Goal: Task Accomplishment & Management: Manage account settings

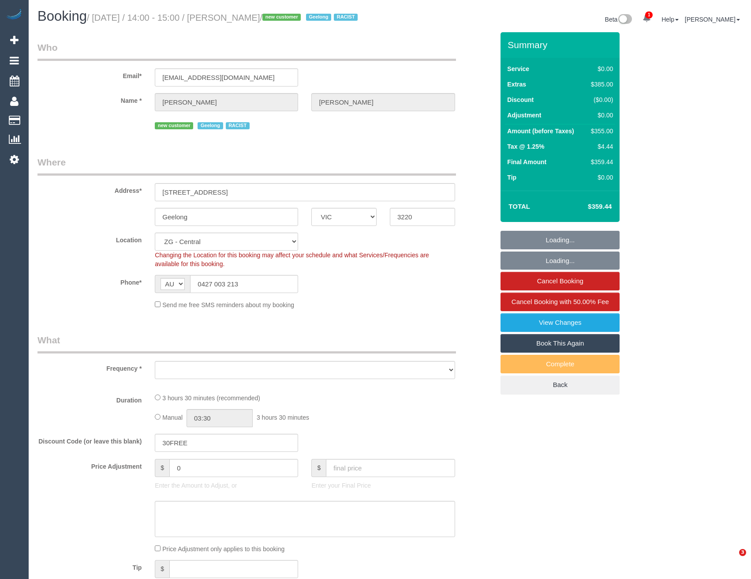
select select "VIC"
select select "number:28"
select select "number:14"
select select "number:19"
select select "number:36"
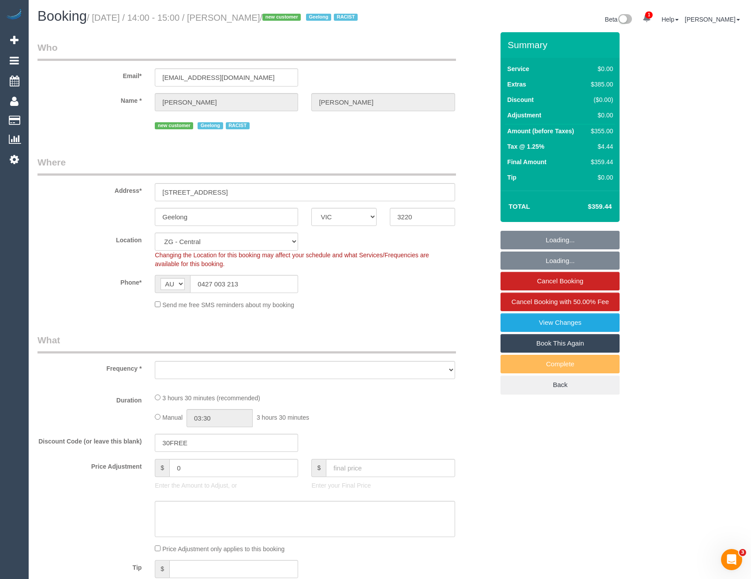
select select "object:765"
select select "string:stripe-pm_1RxL5Y2GScqysDRVNqRNQ6Vh"
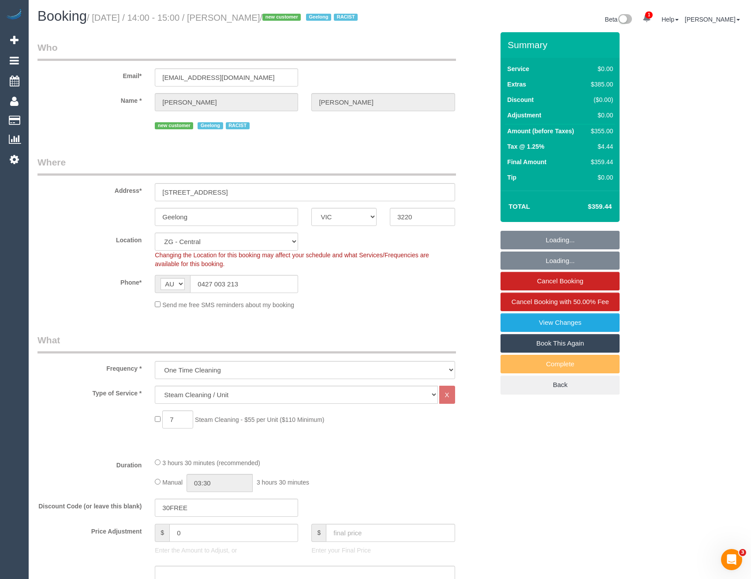
select select "object:835"
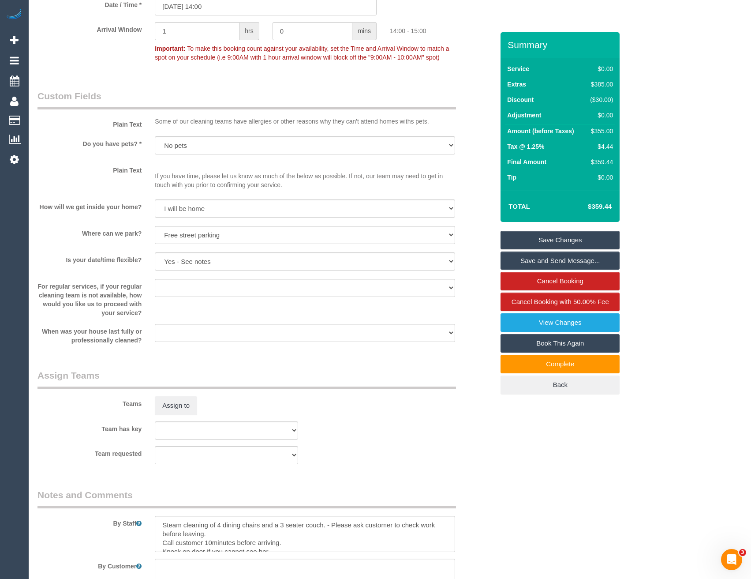
scroll to position [662, 0]
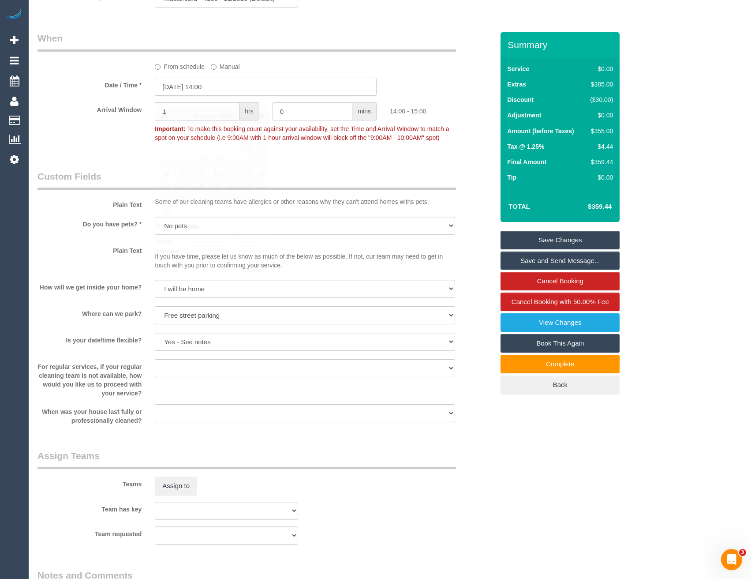
click at [188, 96] on input "[DATE] 14:00" at bounding box center [266, 87] width 222 height 18
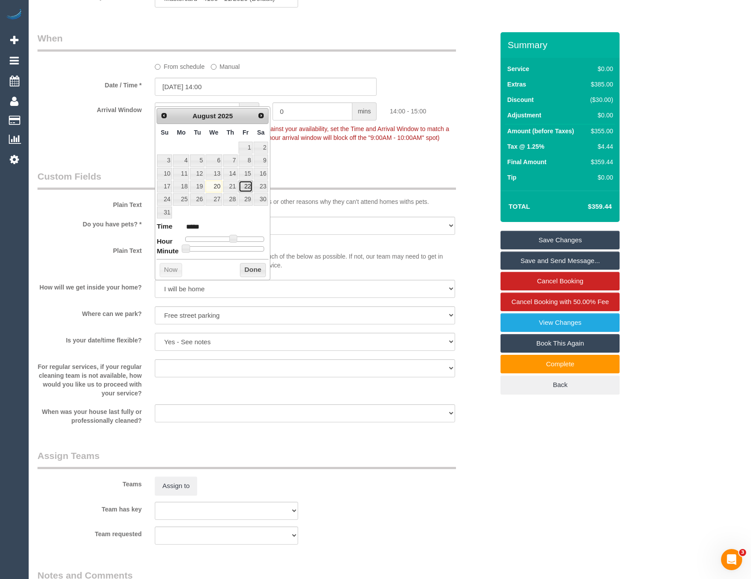
click at [247, 187] on link "22" at bounding box center [246, 186] width 14 height 12
type input "[DATE] 13:00"
type input "*****"
type input "[DATE] 10:00"
type input "*****"
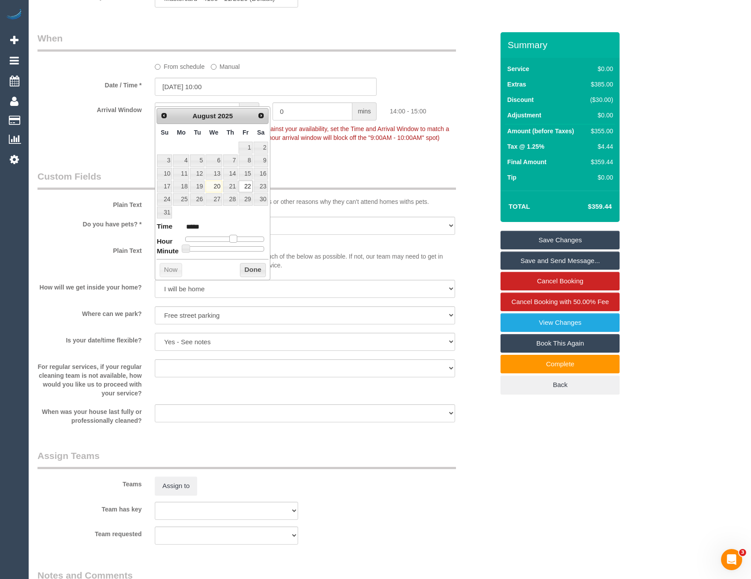
type input "[DATE] 09:00"
type input "*****"
type input "[DATE] 08:00"
type input "*****"
type input "[DATE] 07:00"
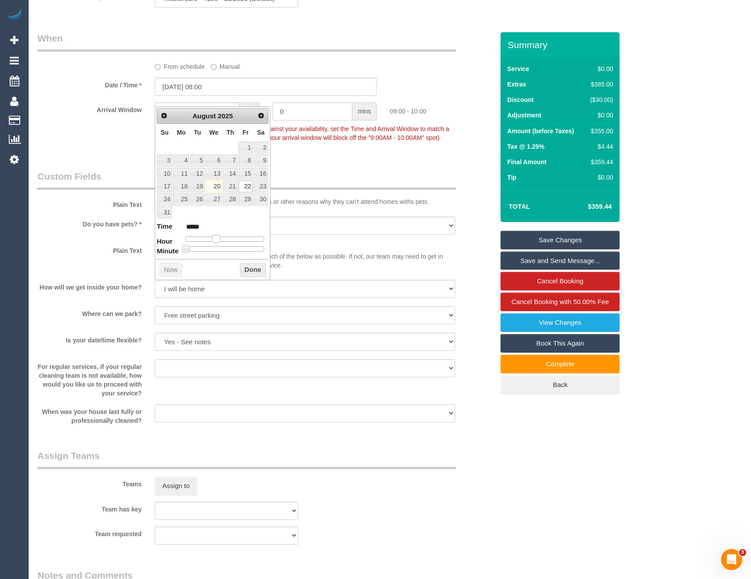
type input "*****"
drag, startPoint x: 231, startPoint y: 235, endPoint x: 207, endPoint y: 236, distance: 23.8
click at [207, 236] on span at bounding box center [210, 239] width 8 height 8
click at [248, 270] on button "Done" at bounding box center [253, 270] width 26 height 14
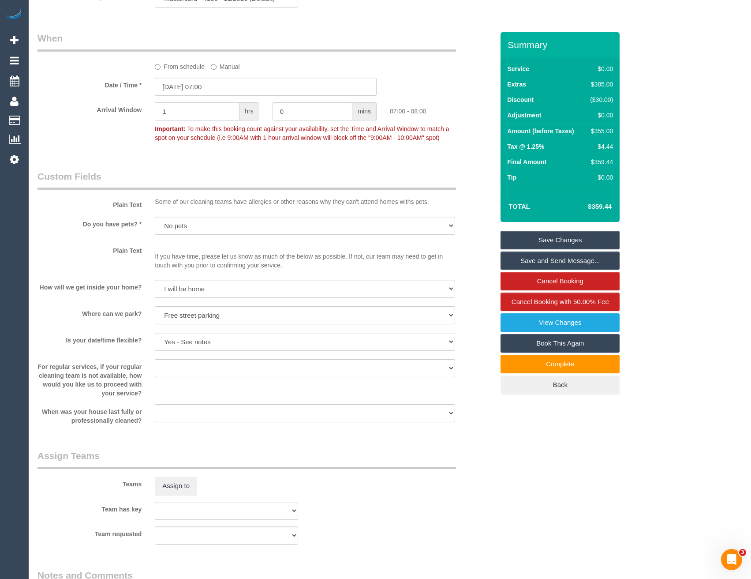
drag, startPoint x: 146, startPoint y: 129, endPoint x: 106, endPoint y: 133, distance: 39.5
click at [124, 131] on div "Arrival Window 1 hrs 0 mins 07:00 - 08:00 Important: To make this booking count…" at bounding box center [266, 124] width 470 height 44
type input "0"
type input "30"
click at [258, 178] on div "Who Email* [EMAIL_ADDRESS][DOMAIN_NAME] Name * [PERSON_NAME] new customer [GEOG…" at bounding box center [266, 298] width 470 height 1855
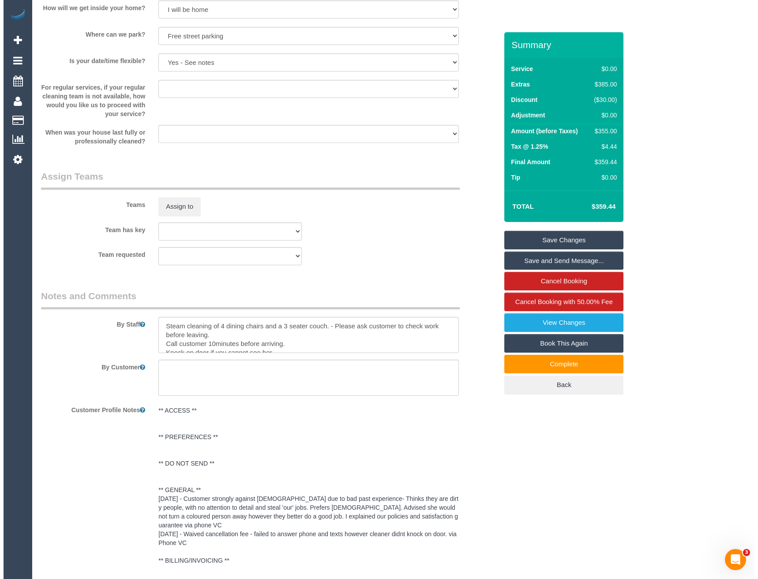
scroll to position [812, 0]
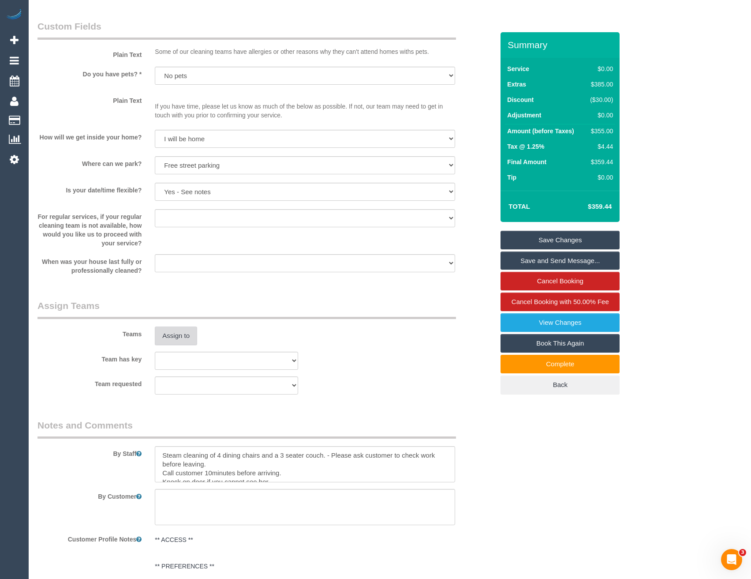
click at [180, 342] on button "Assign to" at bounding box center [176, 335] width 42 height 19
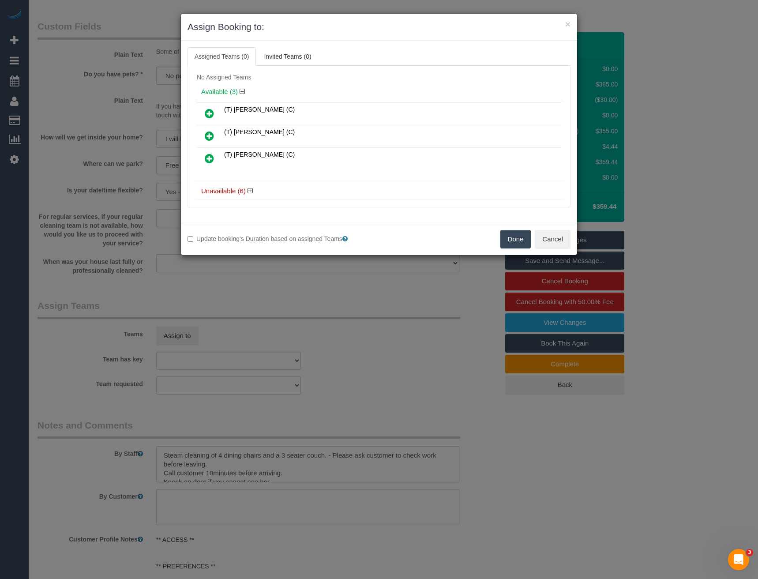
scroll to position [22, 0]
click at [249, 190] on div "Unavailable (6)" at bounding box center [379, 185] width 369 height 16
click at [249, 187] on icon at bounding box center [249, 185] width 5 height 7
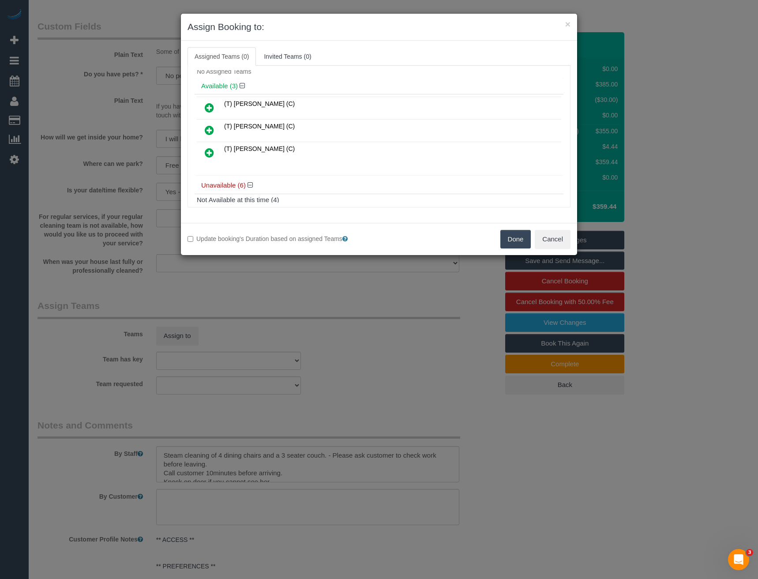
scroll to position [122, 0]
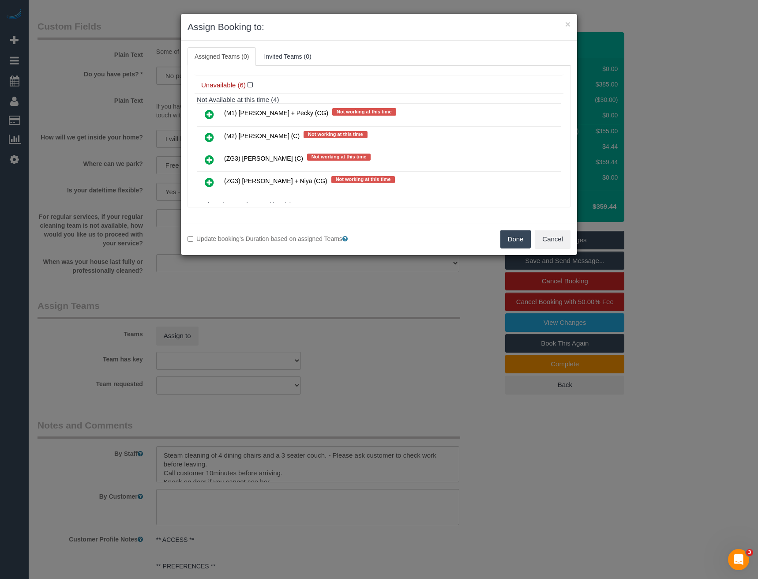
click at [212, 133] on icon at bounding box center [209, 137] width 9 height 11
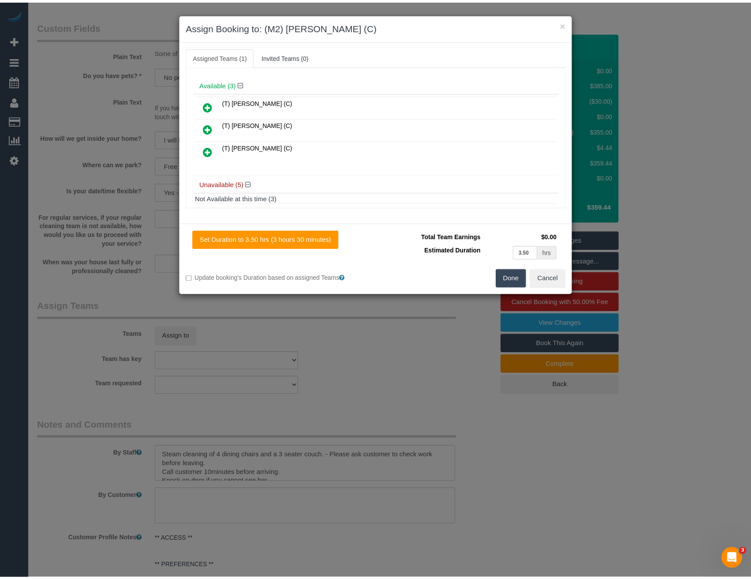
scroll to position [0, 0]
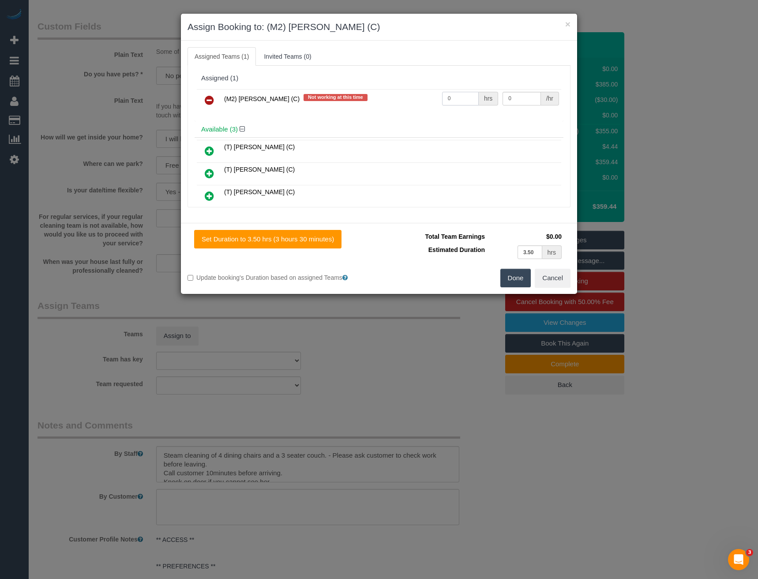
drag, startPoint x: 452, startPoint y: 98, endPoint x: 224, endPoint y: 111, distance: 227.9
click at [330, 115] on div "(M2) [PERSON_NAME] (C) Not working at this time 0 hrs 0 /hr" at bounding box center [379, 104] width 369 height 34
type input "1"
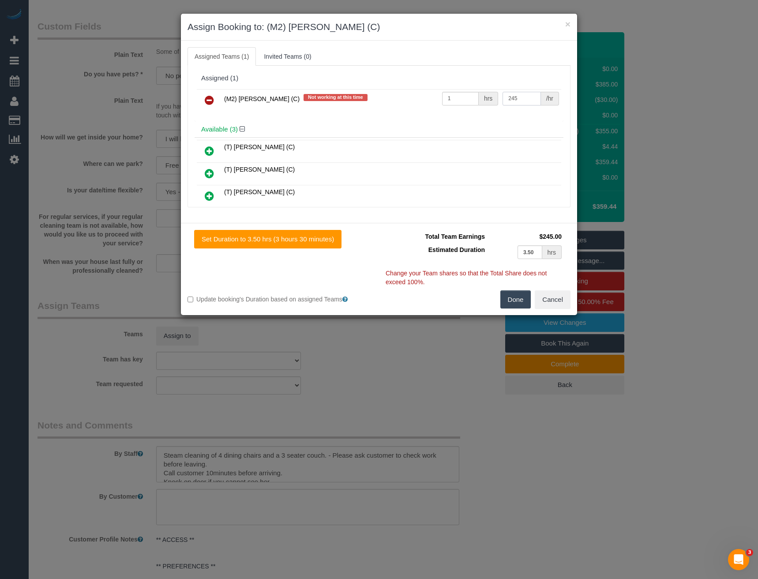
type input "245"
click at [520, 302] on button "Done" at bounding box center [515, 299] width 31 height 19
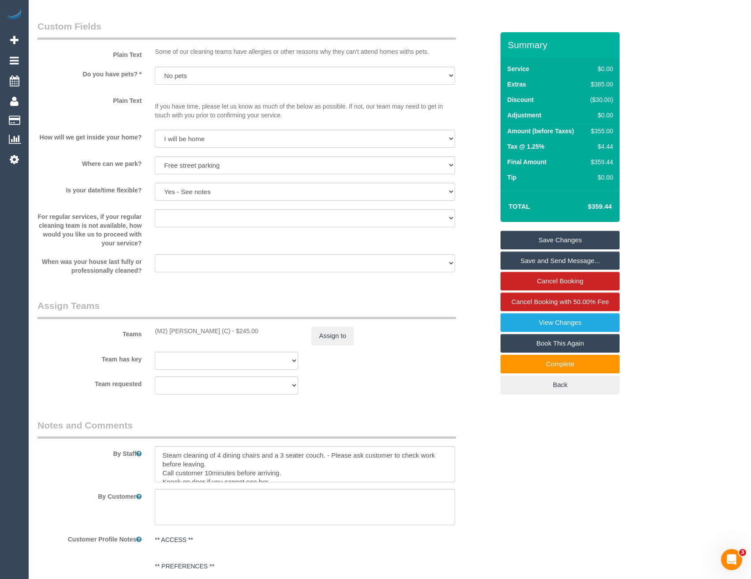
click at [560, 249] on link "Save Changes" at bounding box center [560, 240] width 119 height 19
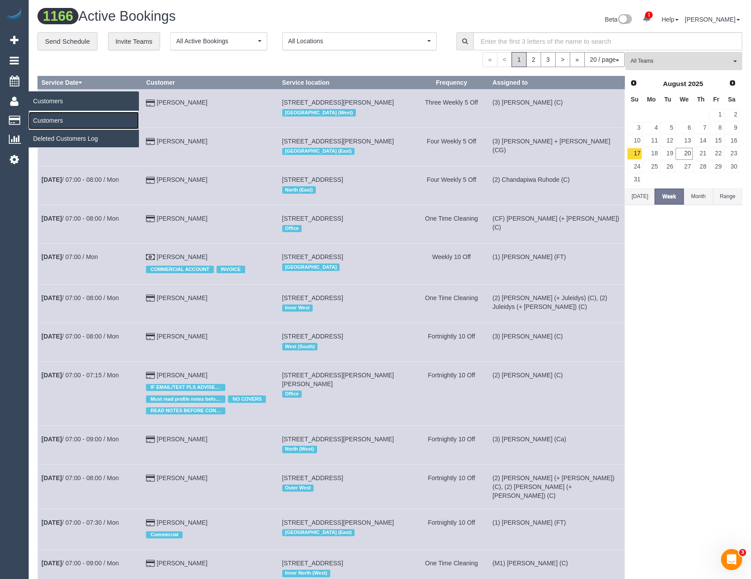
click at [44, 120] on link "Customers" at bounding box center [84, 121] width 110 height 18
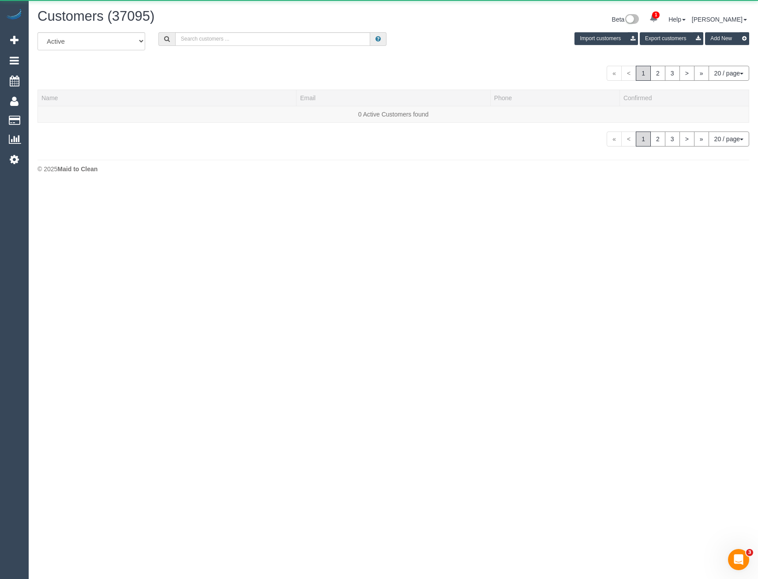
click at [268, 34] on div "Customers (37095) Beta 1 Your Notifications You have 0 alerts × You have 2 to c…" at bounding box center [393, 93] width 729 height 186
click at [268, 35] on input "text" at bounding box center [272, 39] width 195 height 14
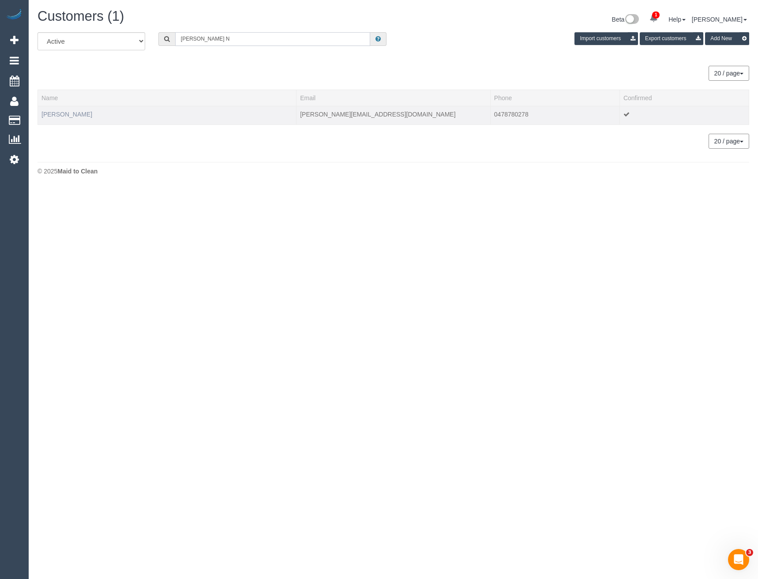
type input "[PERSON_NAME] N"
click at [72, 113] on link "[PERSON_NAME]" at bounding box center [66, 114] width 51 height 7
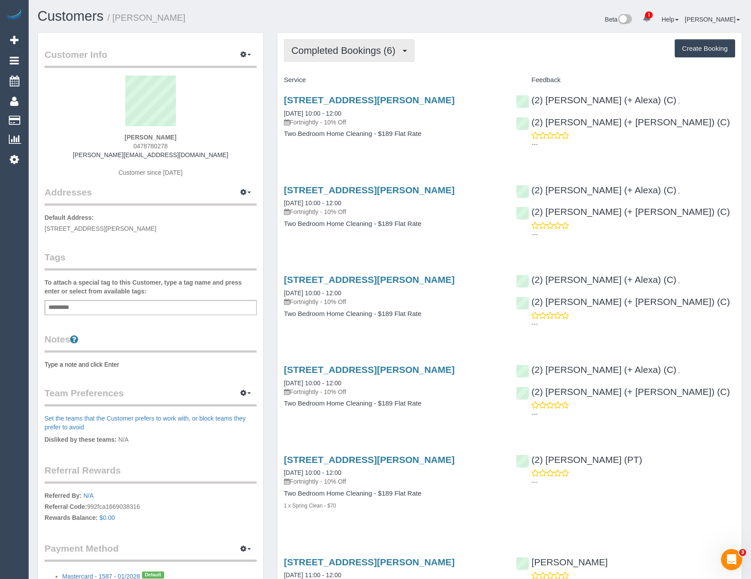
click at [354, 57] on button "Completed Bookings (6)" at bounding box center [349, 50] width 131 height 22
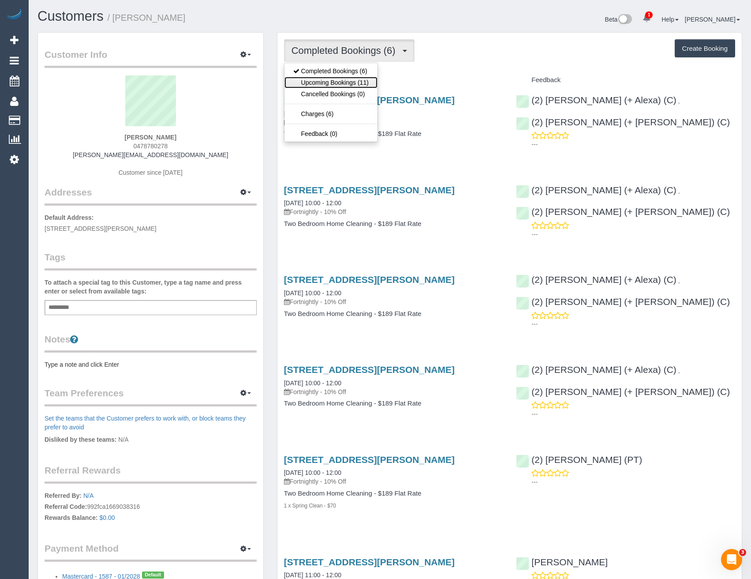
click at [348, 81] on link "Upcoming Bookings (11)" at bounding box center [330, 82] width 93 height 11
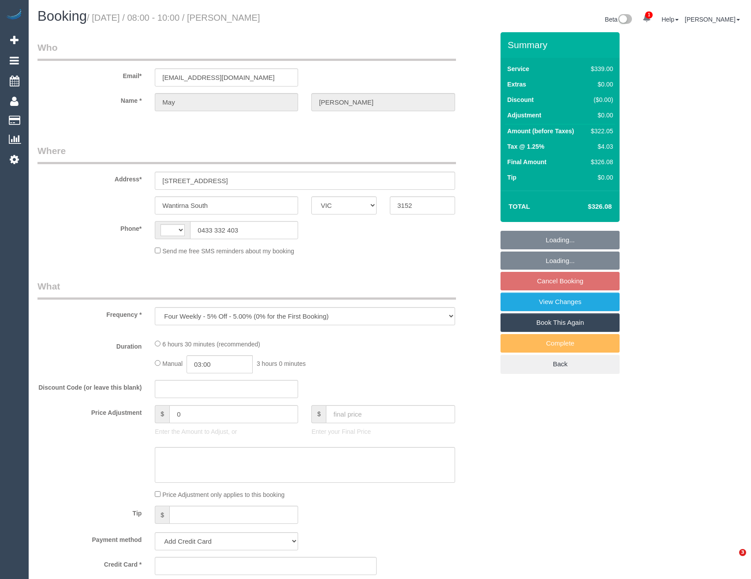
select select "VIC"
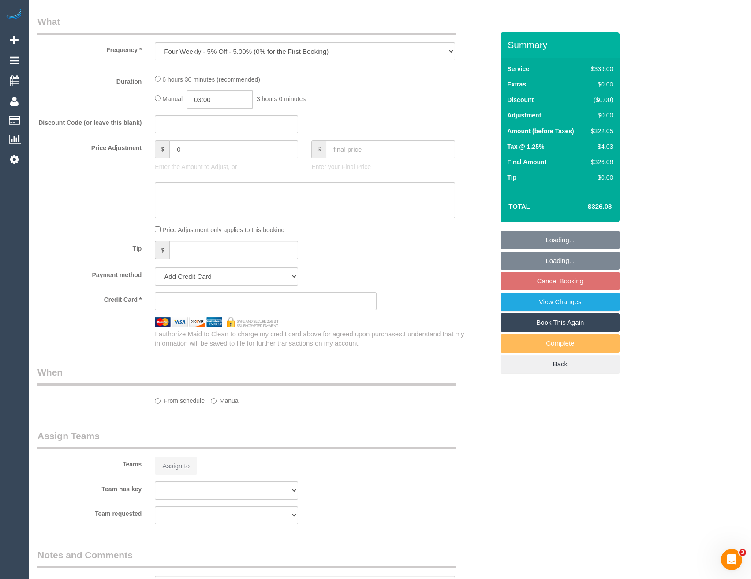
select select "string:AU"
select select "number:27"
select select "number:14"
select select "number:19"
select select "number:23"
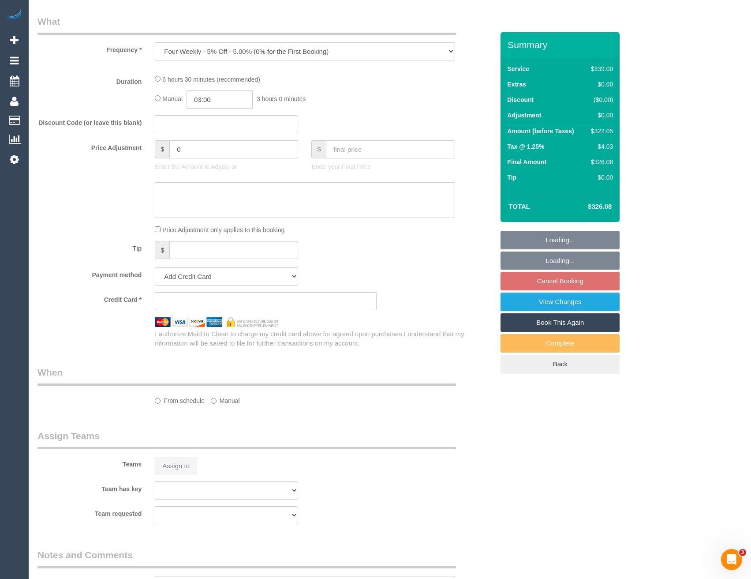
select select "number:34"
select select "number:13"
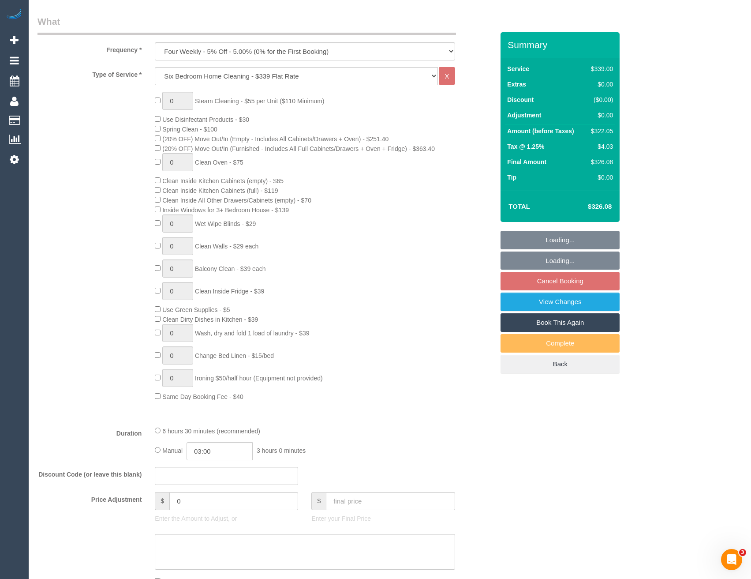
scroll to position [454, 0]
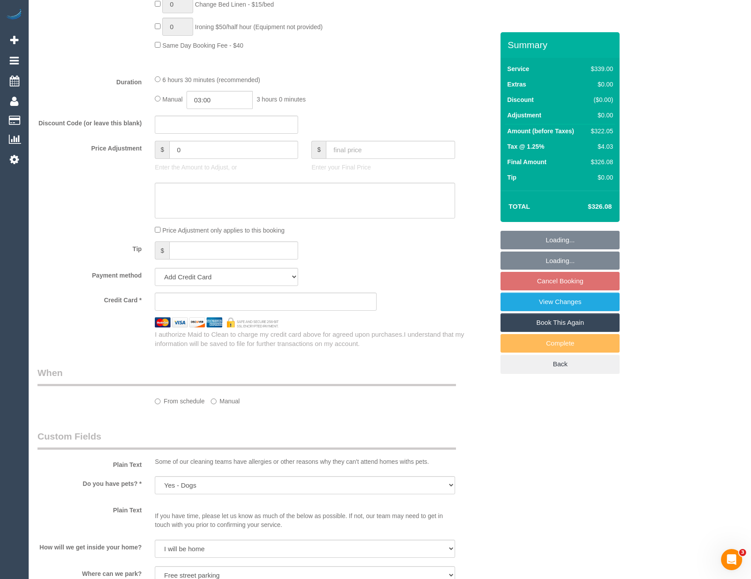
select select "string:stripe-pm_1Qmk482GScqysDRVscokgpYV"
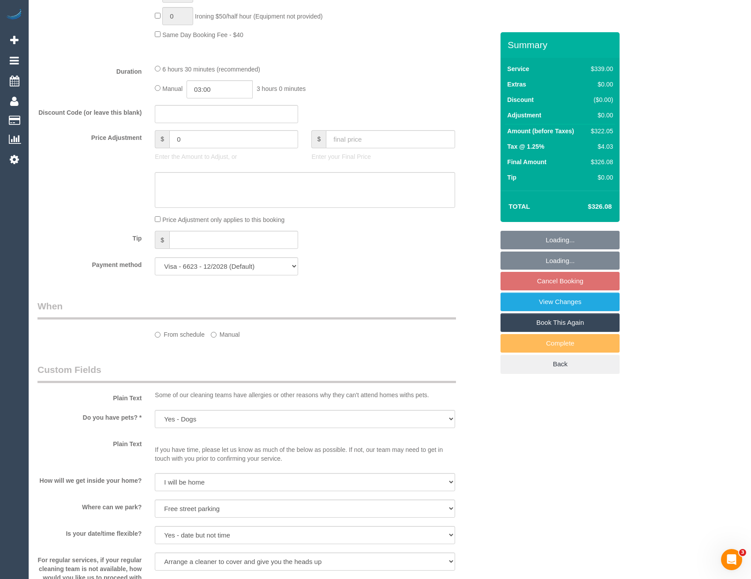
select select "object:1319"
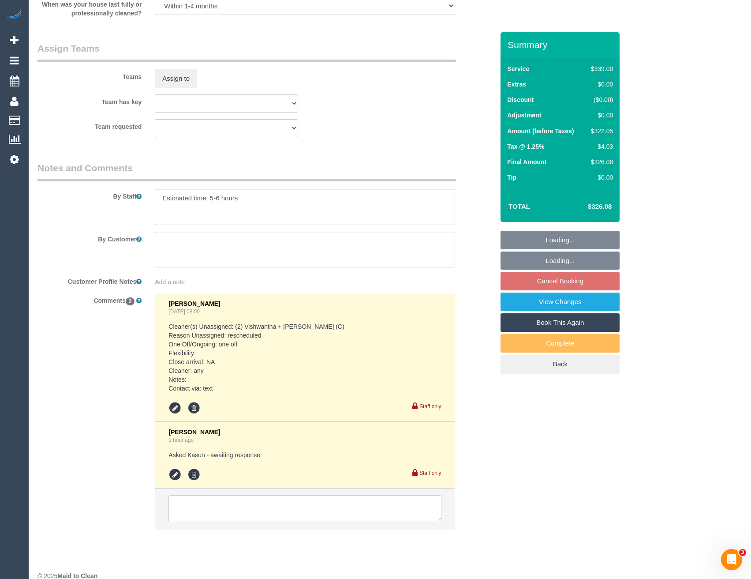
scroll to position [1373, 0]
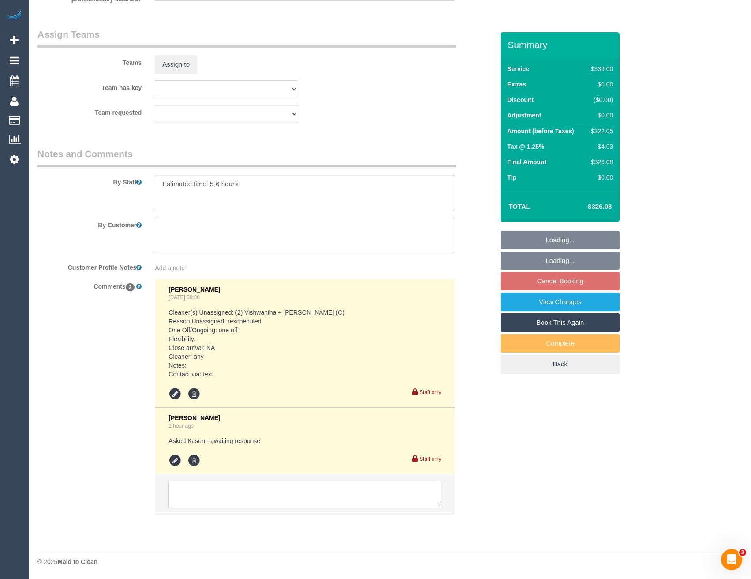
click at [253, 504] on textarea at bounding box center [304, 494] width 273 height 27
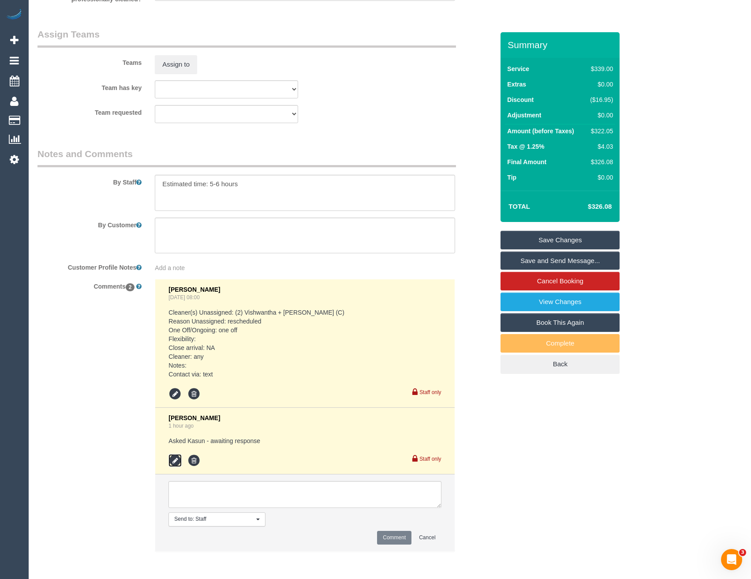
click at [177, 463] on icon at bounding box center [174, 460] width 13 height 13
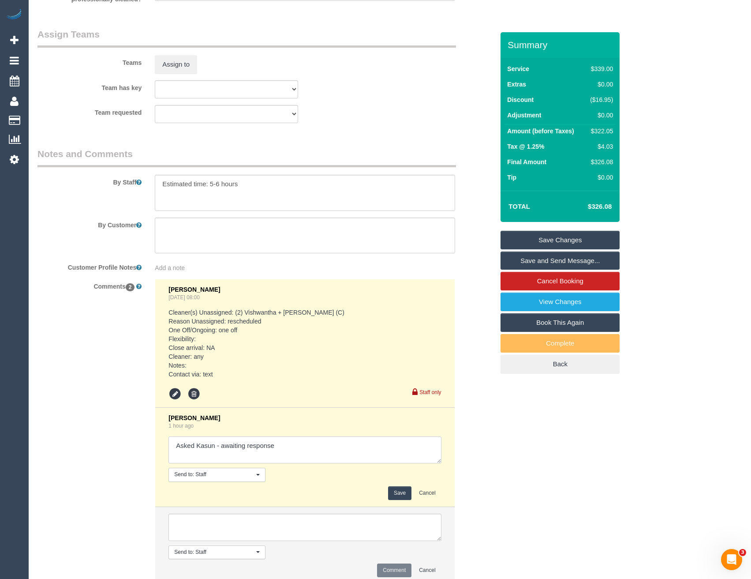
click at [300, 441] on textarea at bounding box center [304, 449] width 273 height 27
type textarea "Asked Kasun - awaiting response // conf via SMS"
click at [394, 492] on button "Save" at bounding box center [399, 493] width 23 height 14
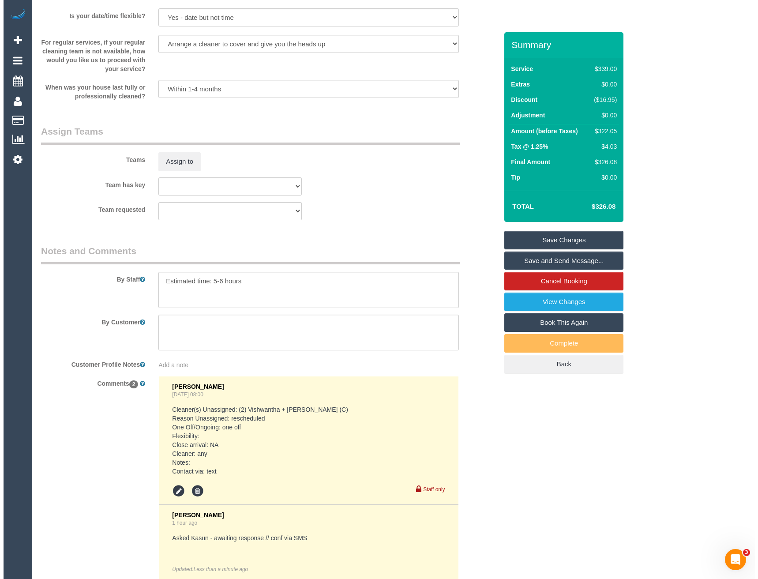
scroll to position [1241, 0]
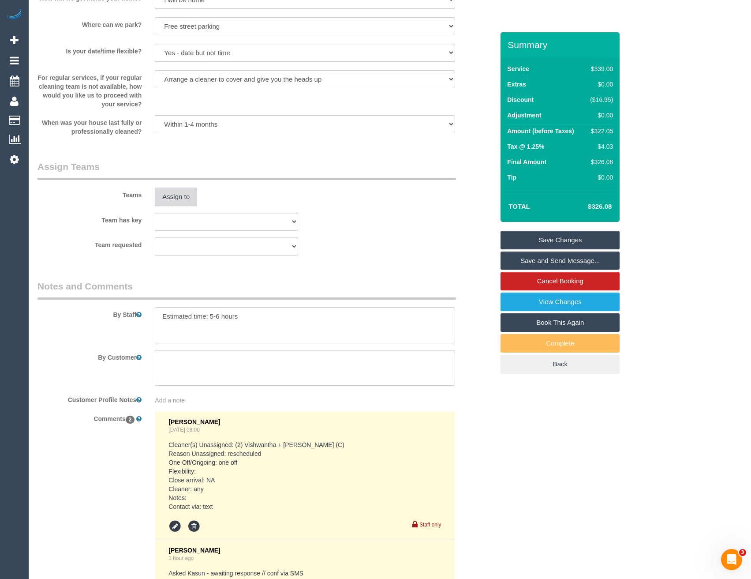
click at [174, 191] on button "Assign to" at bounding box center [176, 196] width 42 height 19
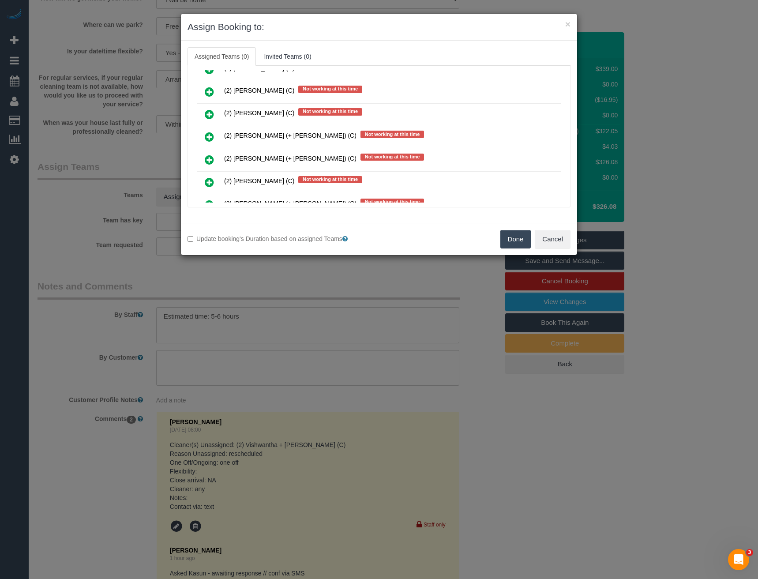
scroll to position [1317, 0]
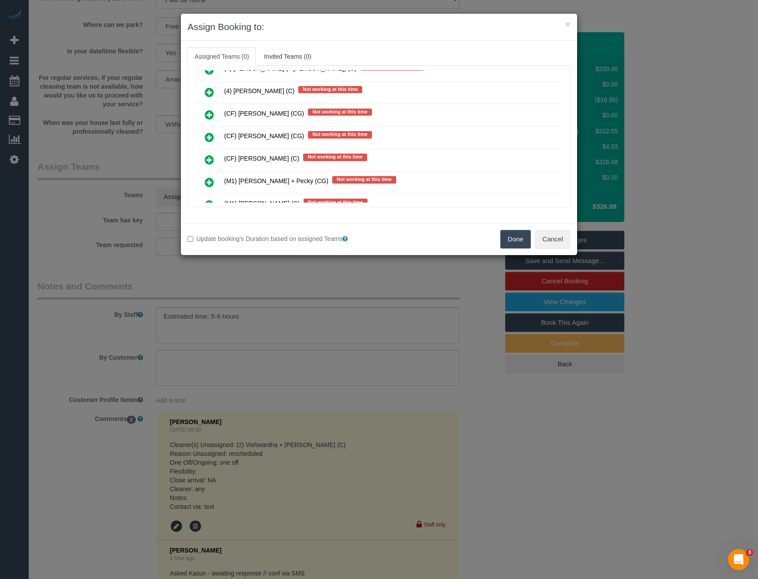
click at [208, 136] on icon at bounding box center [209, 137] width 9 height 11
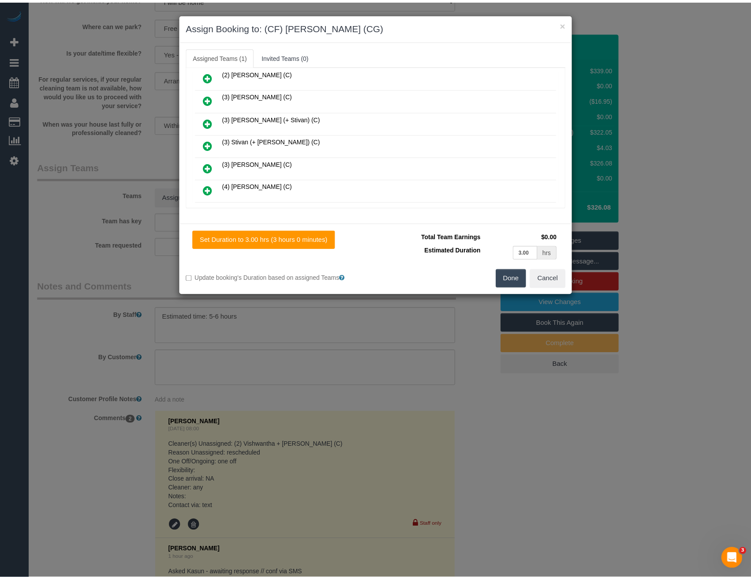
scroll to position [0, 0]
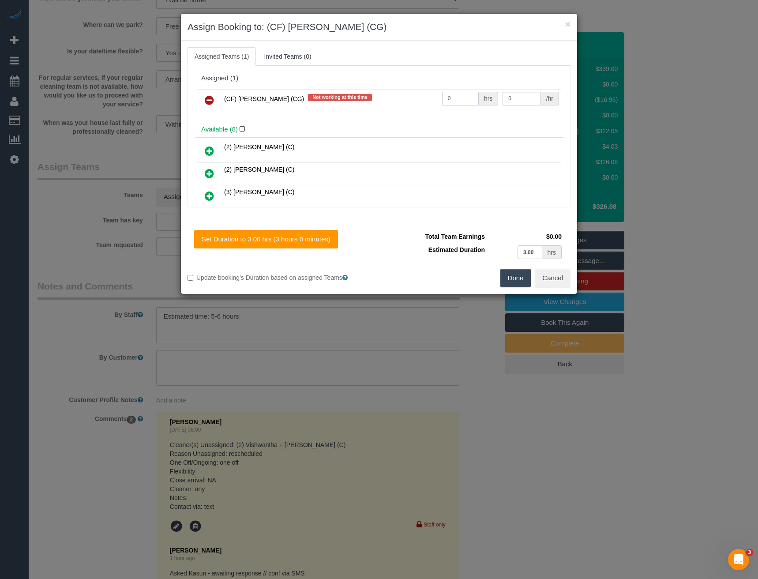
drag, startPoint x: 451, startPoint y: 105, endPoint x: 400, endPoint y: 113, distance: 52.3
click at [442, 103] on input "0" at bounding box center [460, 99] width 37 height 14
type input "1"
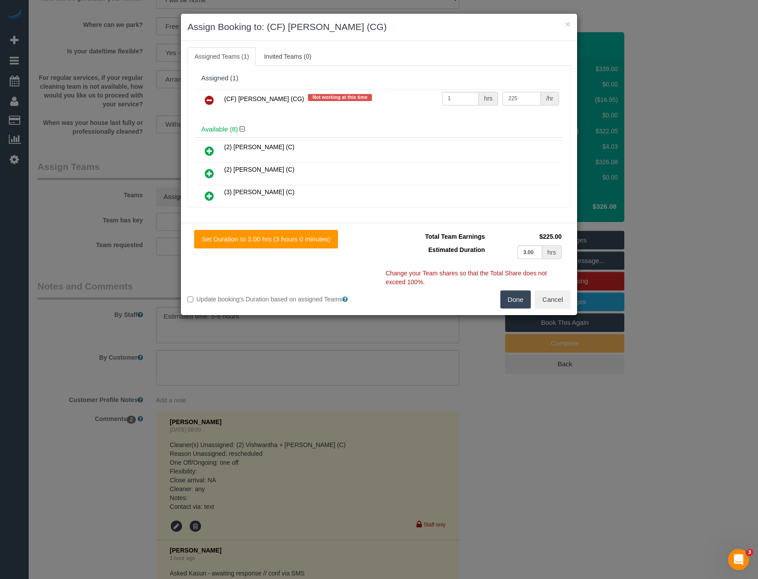
type input "225"
click at [518, 297] on button "Done" at bounding box center [515, 299] width 31 height 19
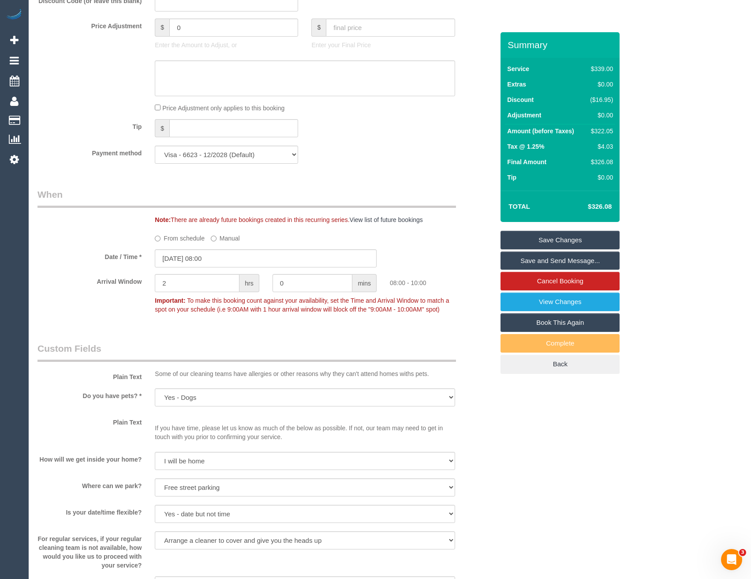
scroll to position [624, 0]
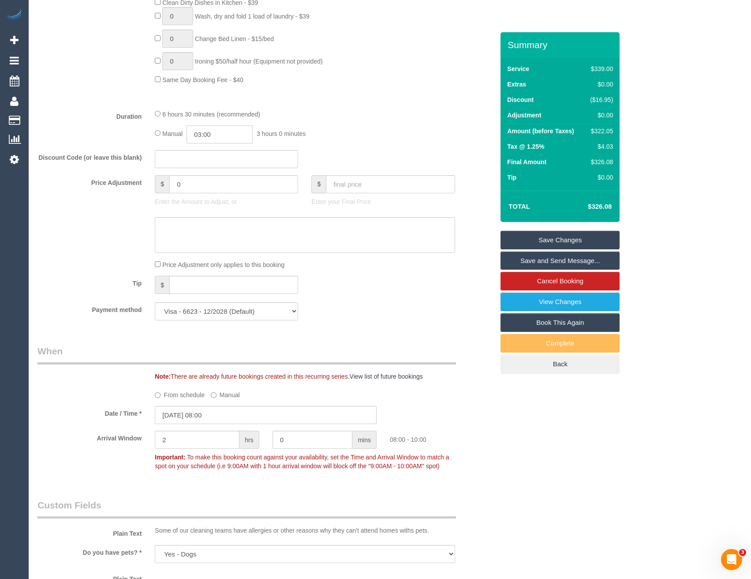
click at [222, 136] on input "03:00" at bounding box center [220, 134] width 66 height 18
type input "06:00"
click at [217, 195] on li "06:00" at bounding box center [210, 194] width 39 height 11
click at [531, 266] on link "Save and Send Message..." at bounding box center [560, 260] width 119 height 19
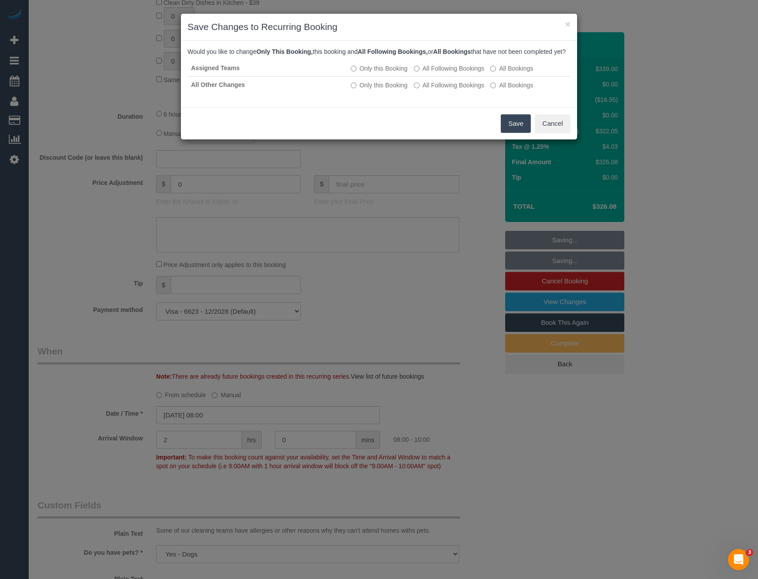
click at [511, 133] on button "Save" at bounding box center [516, 123] width 30 height 19
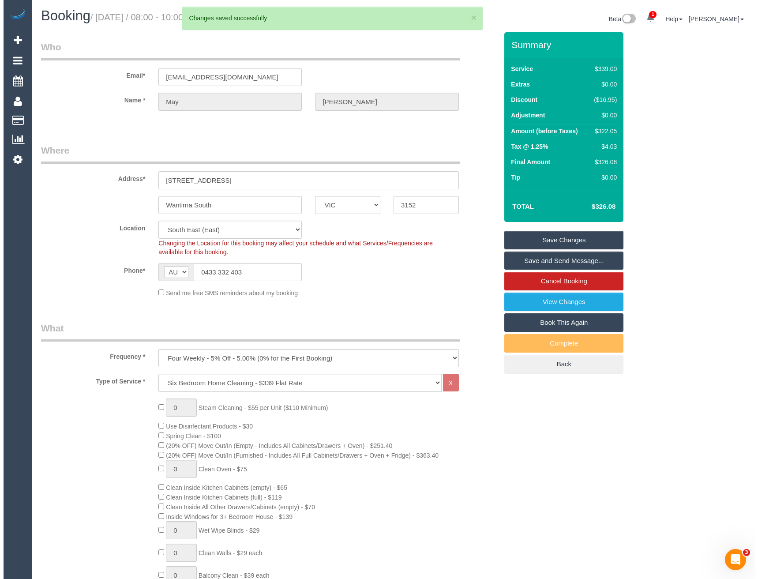
scroll to position [0, 0]
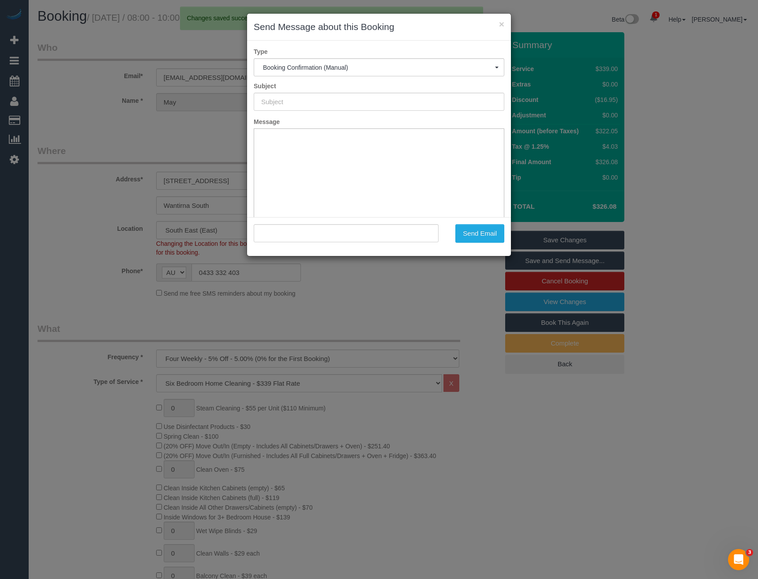
type input "Booking Confirmed"
type input ""May Yeung" <mayyeung31@gmail.com>"
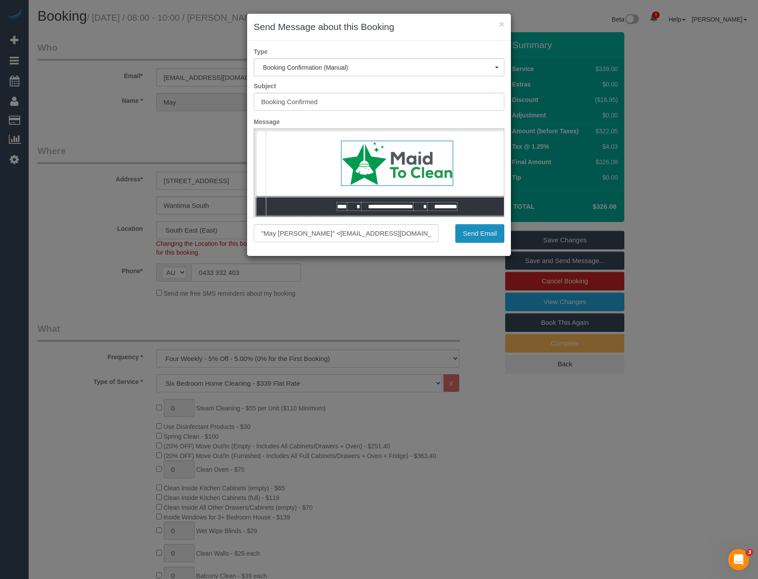
click at [490, 235] on button "Send Email" at bounding box center [479, 233] width 49 height 19
